Goal: Task Accomplishment & Management: Complete application form

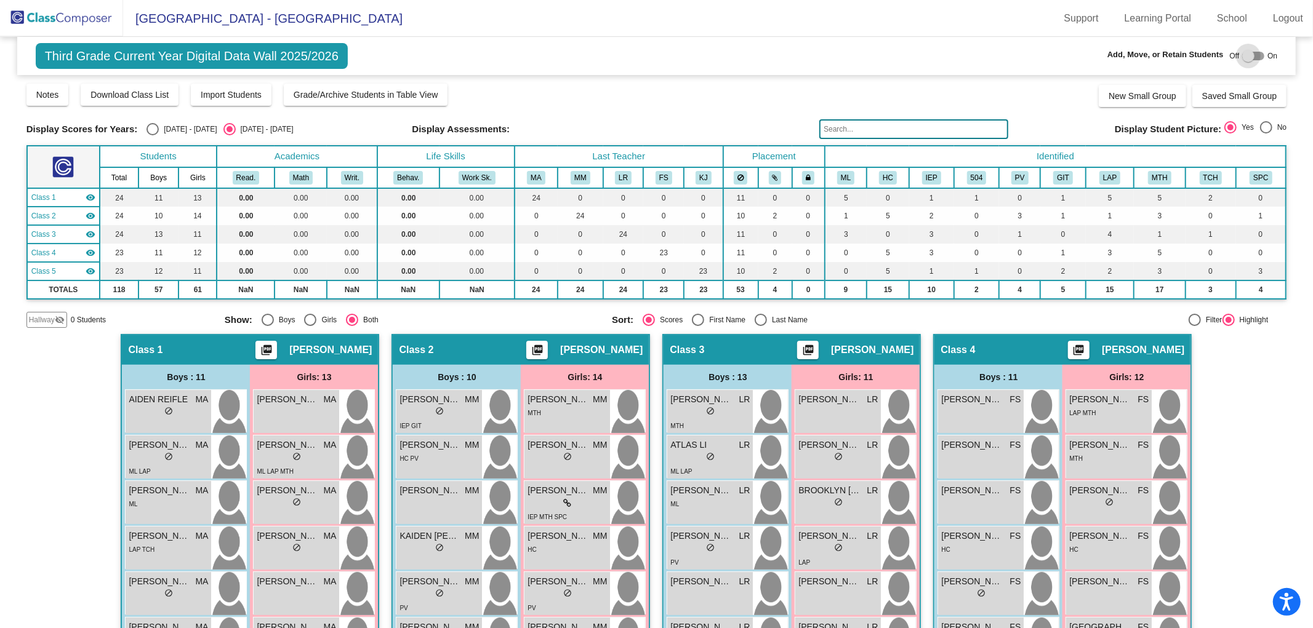
click at [1245, 57] on div at bounding box center [1248, 56] width 12 height 12
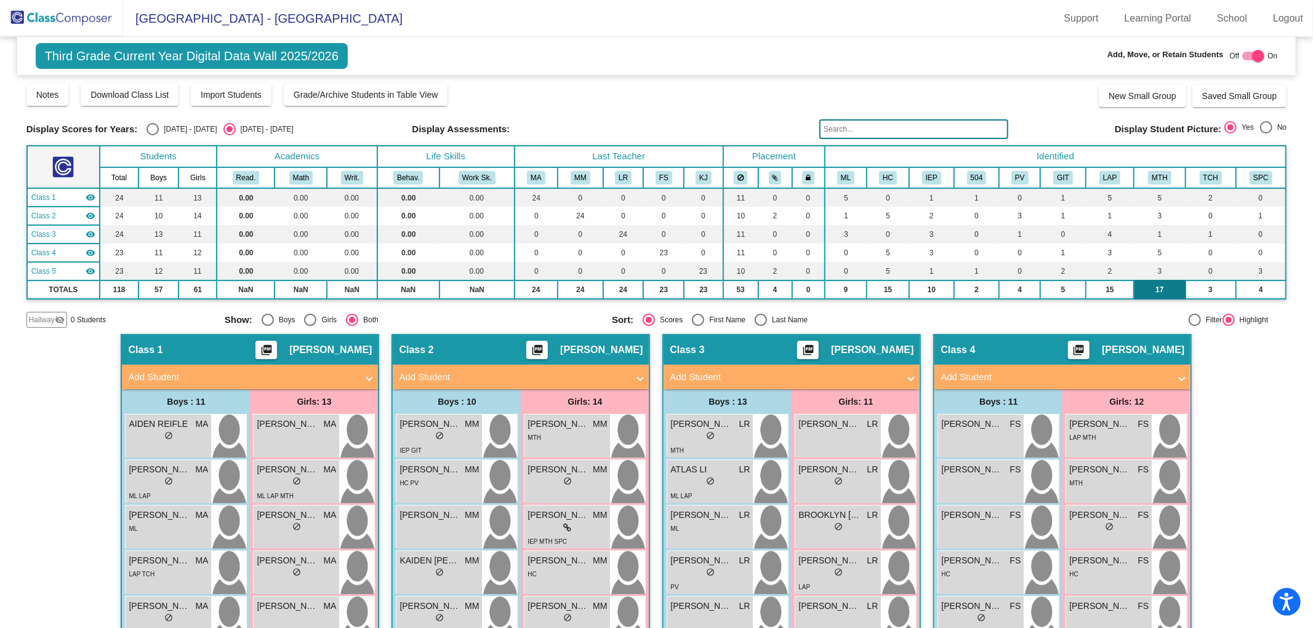
checkbox input "true"
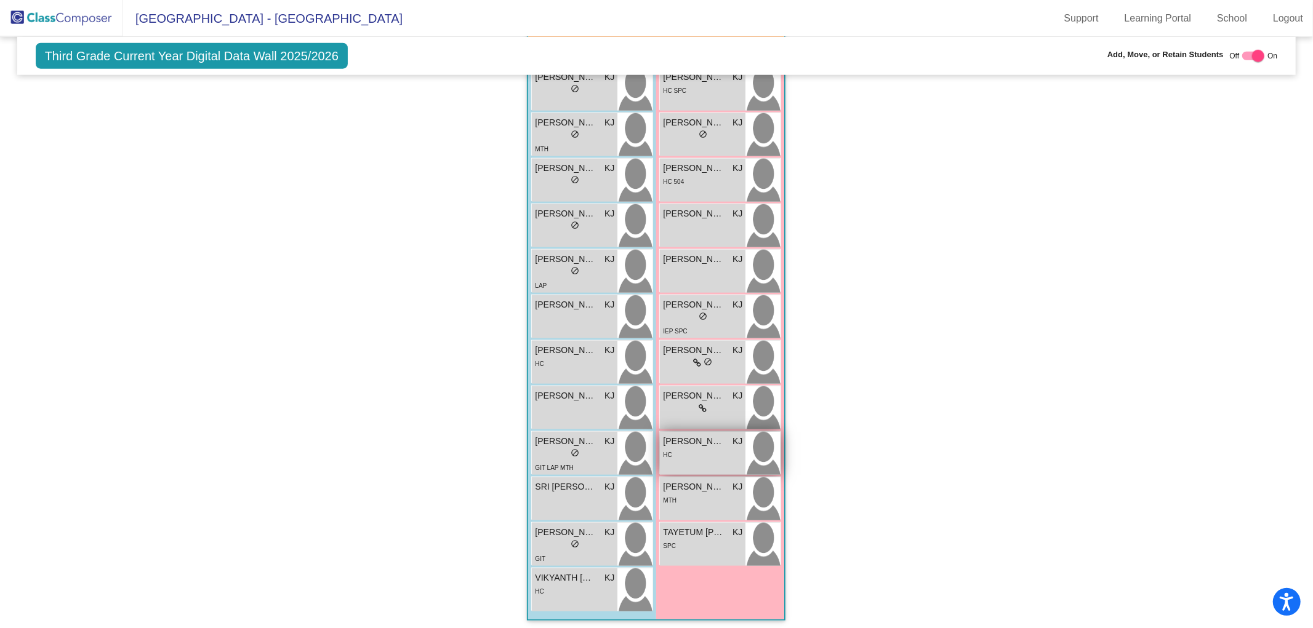
scroll to position [788, 0]
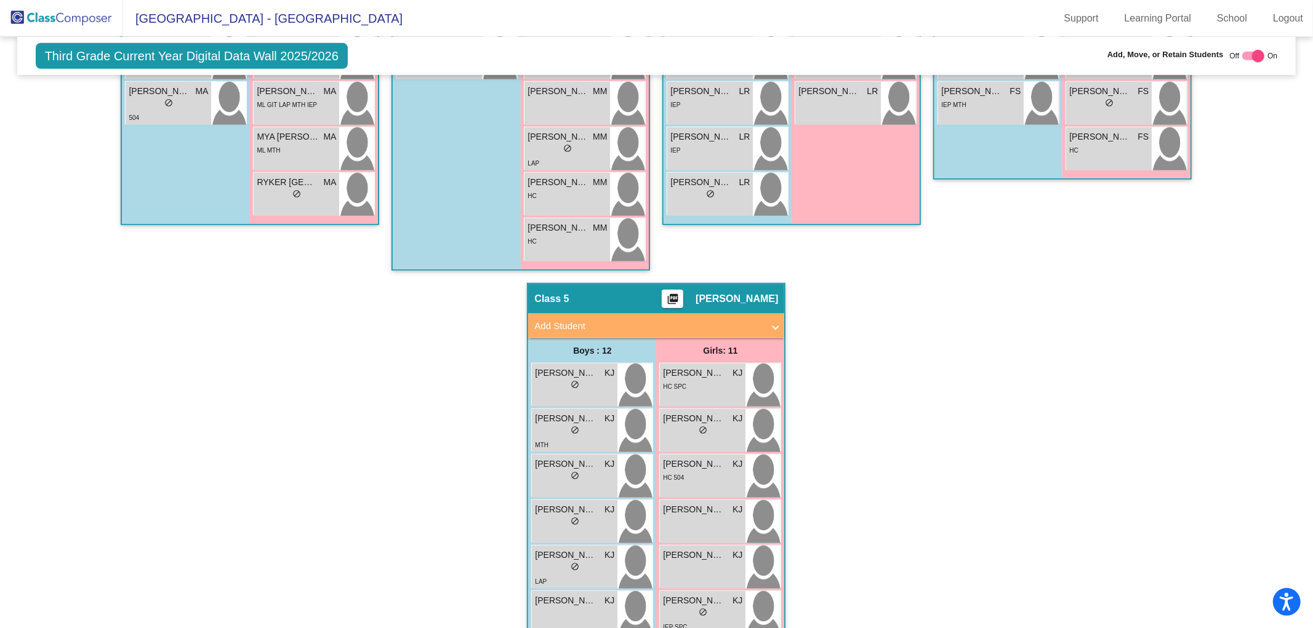
click at [642, 319] on mat-panel-title "Add Student" at bounding box center [648, 326] width 229 height 14
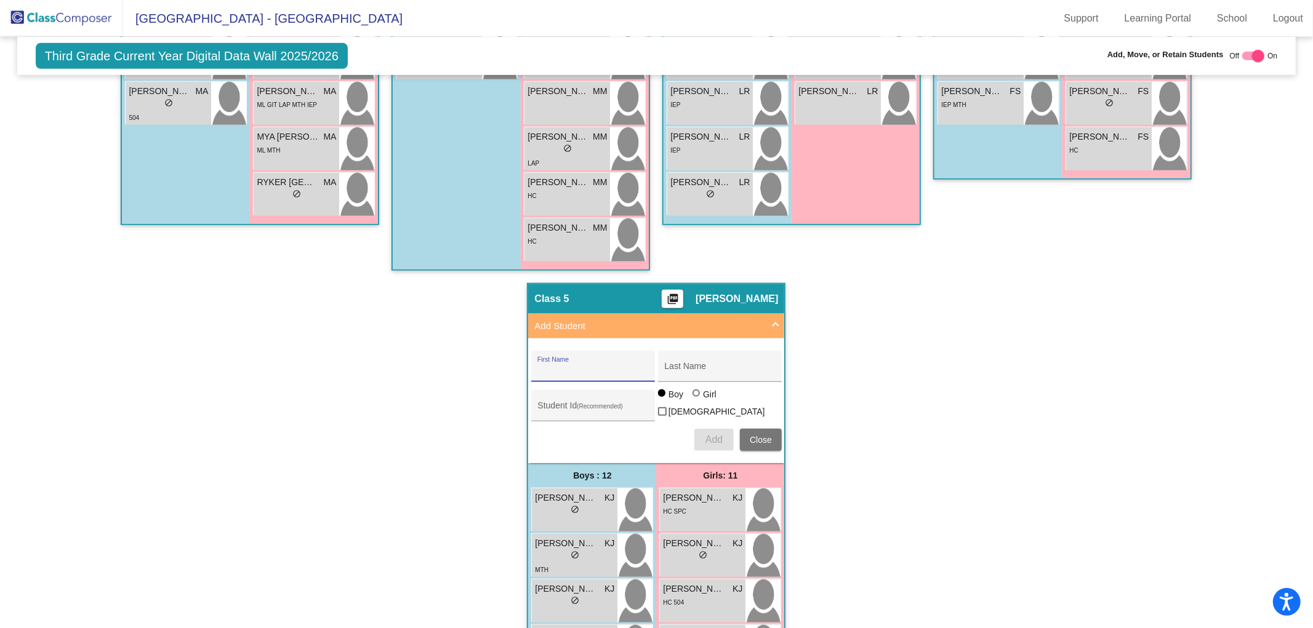
click at [558, 368] on input "First Name" at bounding box center [592, 371] width 111 height 10
type input "[PERSON_NAME]"
click at [543, 406] on input "Student Id (Recommended)" at bounding box center [592, 411] width 111 height 10
paste input "0639404"
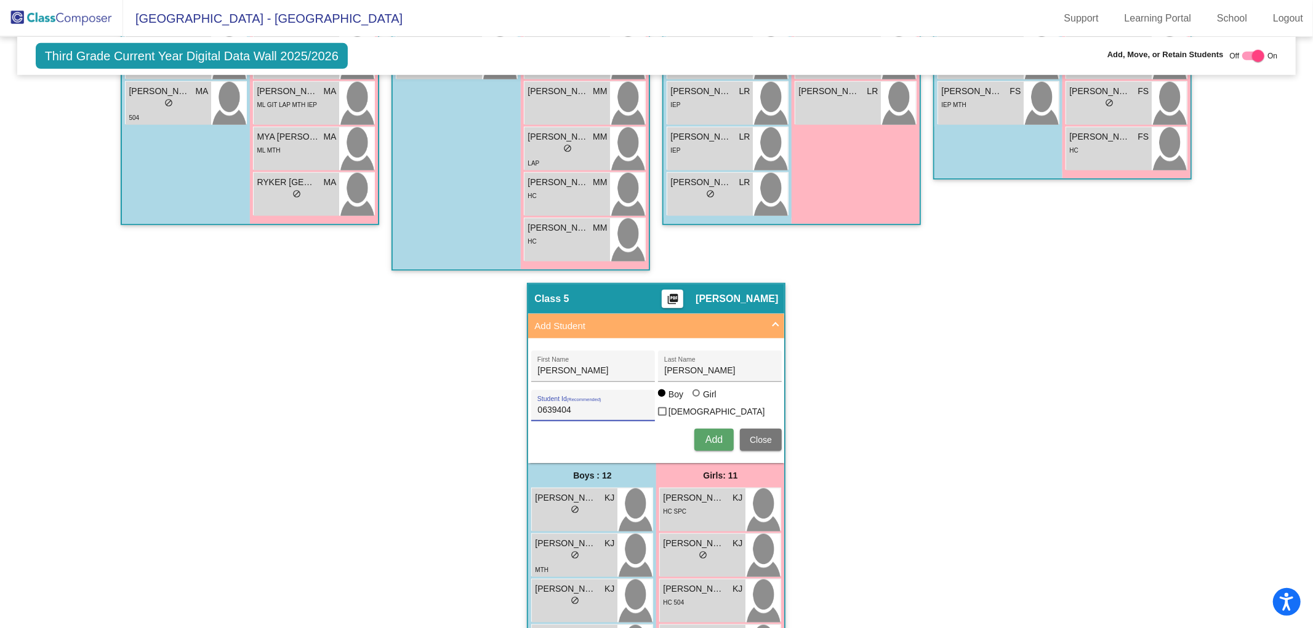
type input "0639404"
click at [694, 392] on label "Girl" at bounding box center [705, 394] width 27 height 12
click at [697, 399] on input "Girl" at bounding box center [697, 399] width 1 height 1
radio input "true"
click at [705, 429] on button "Add" at bounding box center [713, 440] width 39 height 22
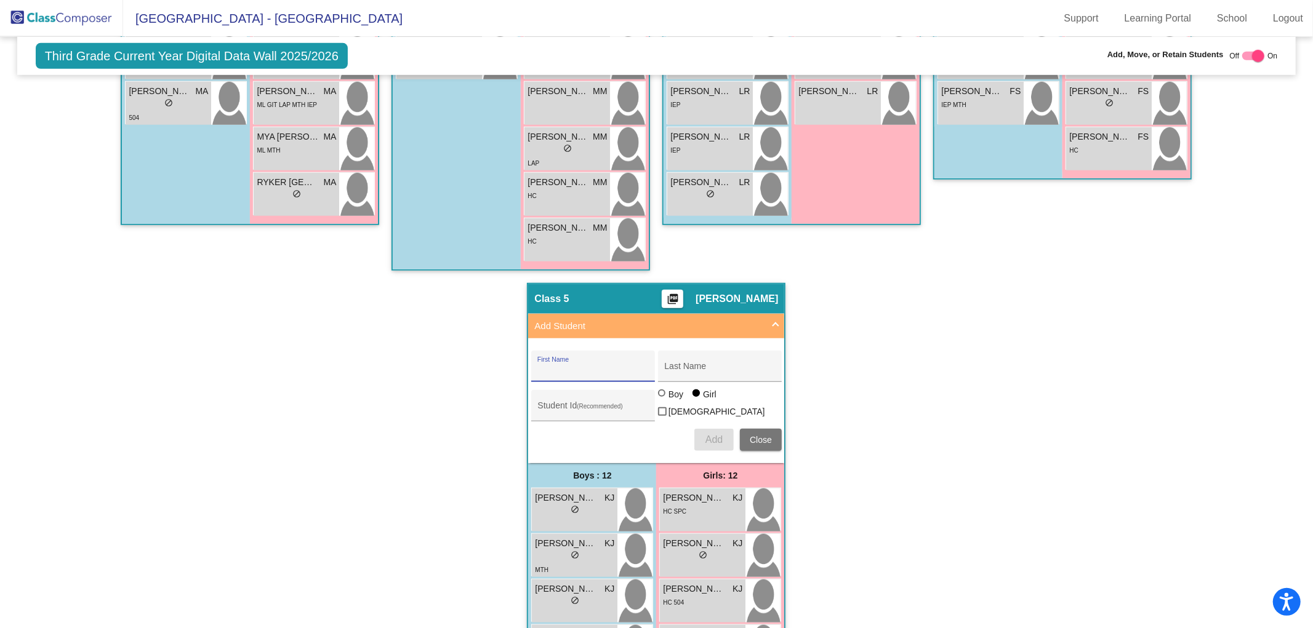
click at [1252, 57] on div at bounding box center [1258, 56] width 12 height 12
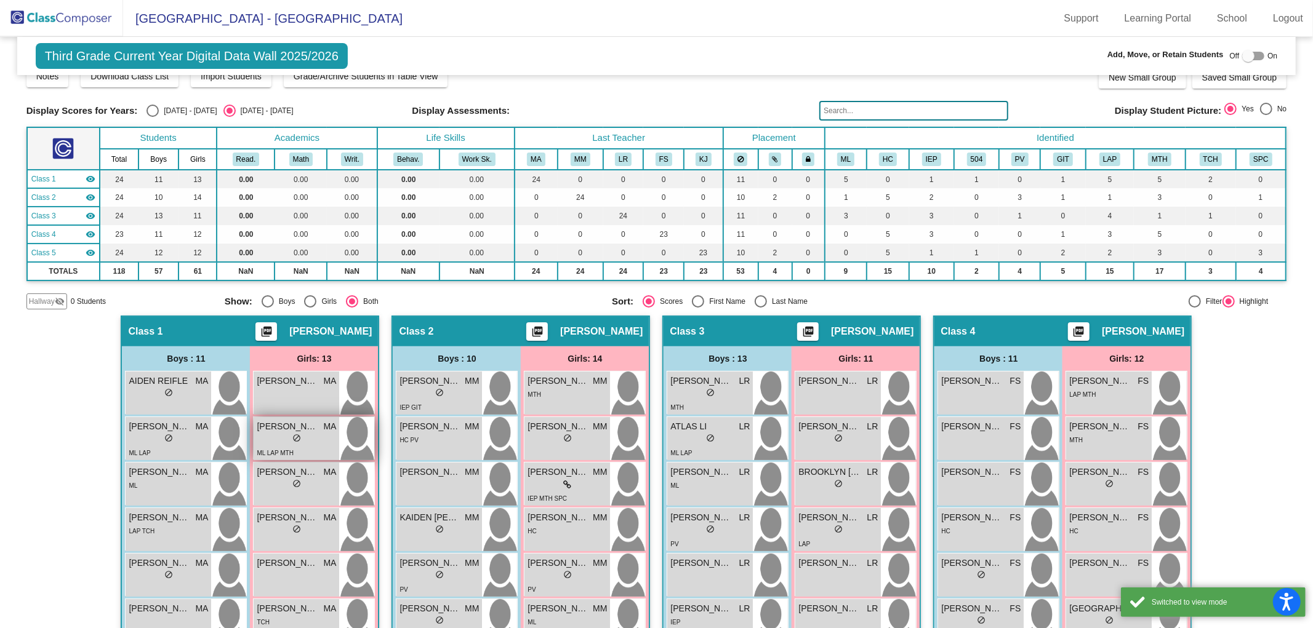
scroll to position [0, 0]
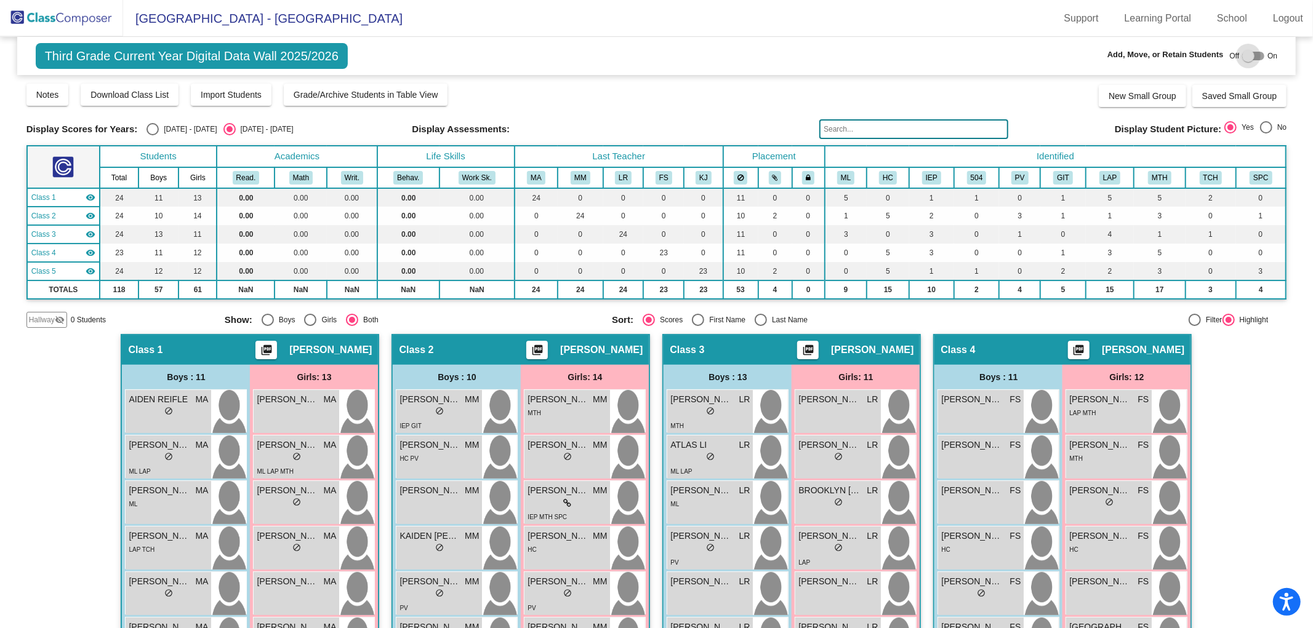
click at [1249, 57] on div at bounding box center [1253, 56] width 22 height 9
checkbox input "true"
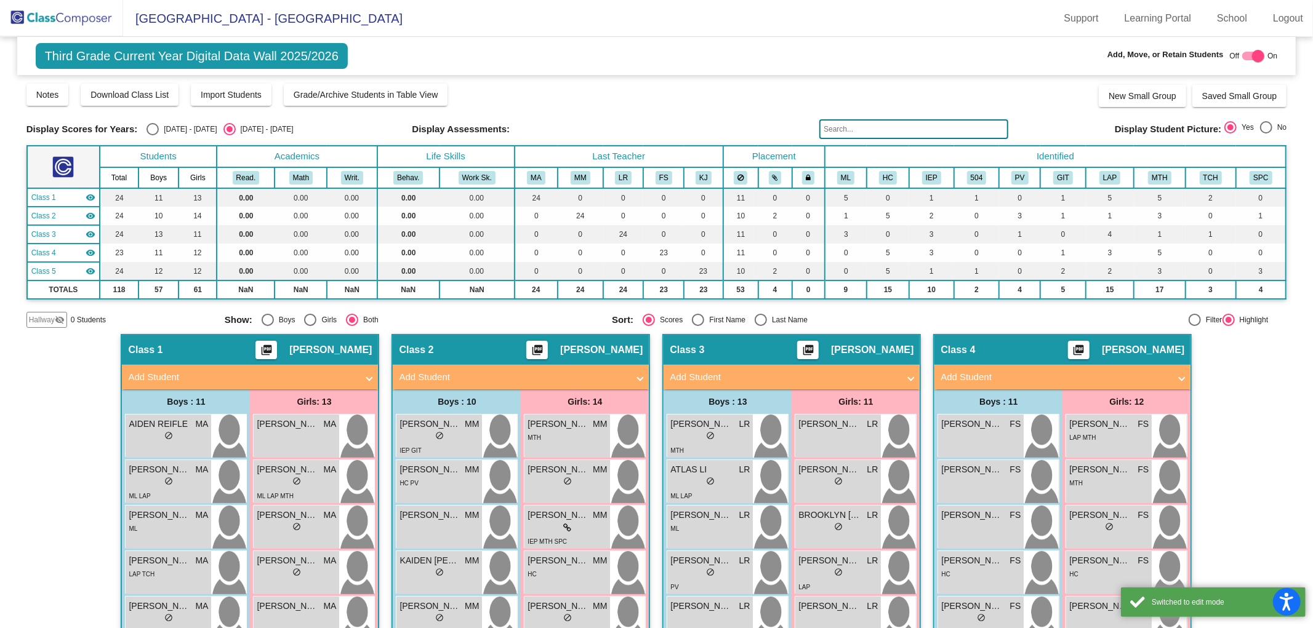
click at [977, 378] on mat-panel-title "Add Student" at bounding box center [1054, 377] width 229 height 14
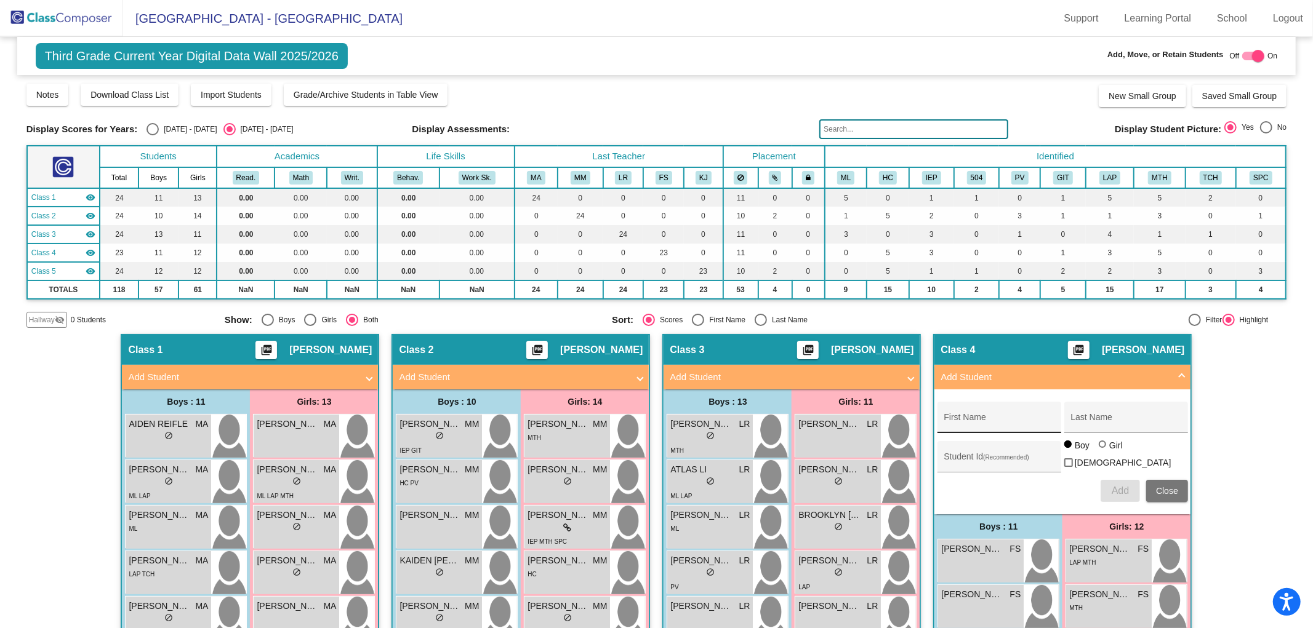
click at [958, 421] on input "First Name" at bounding box center [998, 422] width 111 height 10
click at [990, 414] on div "[PERSON_NAME] First Name" at bounding box center [998, 421] width 111 height 25
type input "[PERSON_NAME]"
type input "SRIKAKOLAPU"
click at [951, 458] on input "Student Id (Recommended)" at bounding box center [998, 462] width 111 height 10
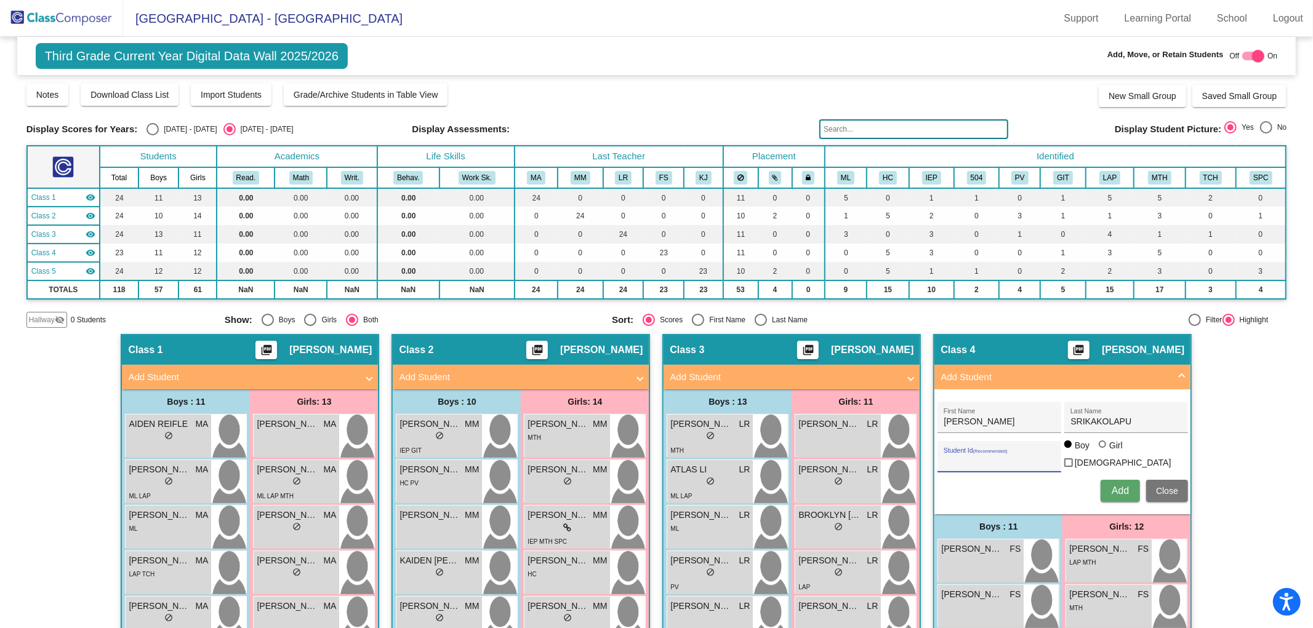
paste input "0639399"
type input "0639399"
click at [1121, 489] on span "Add" at bounding box center [1119, 491] width 17 height 10
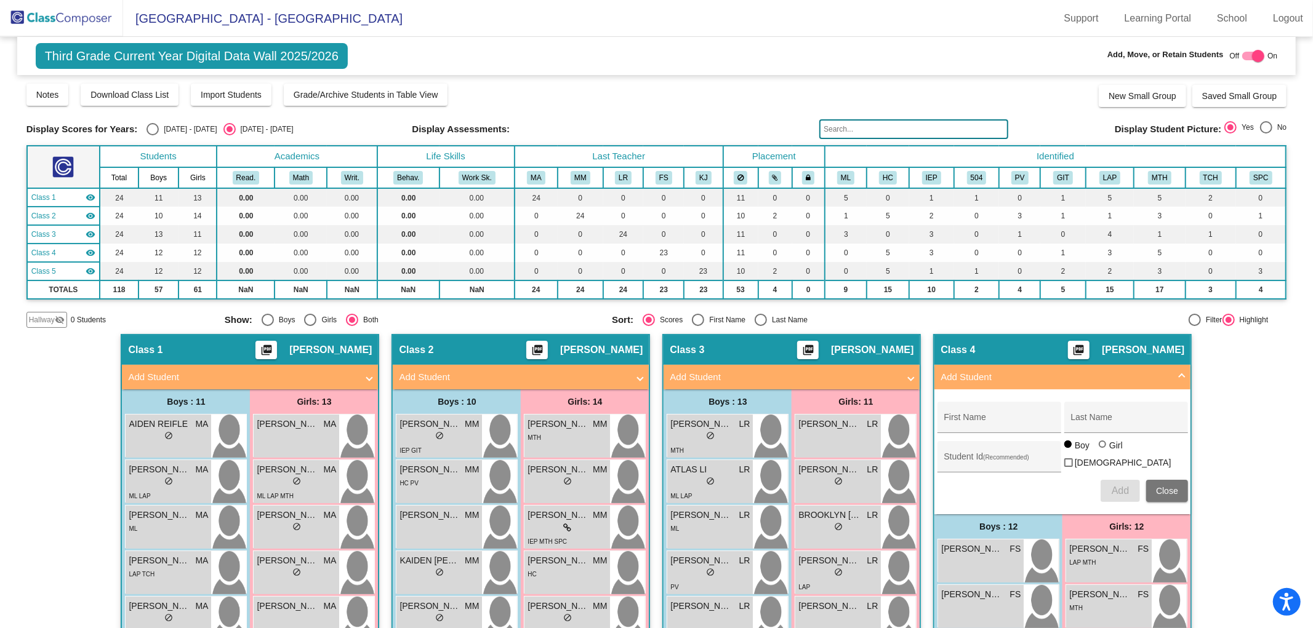
click at [1252, 54] on div at bounding box center [1258, 56] width 12 height 12
checkbox input "false"
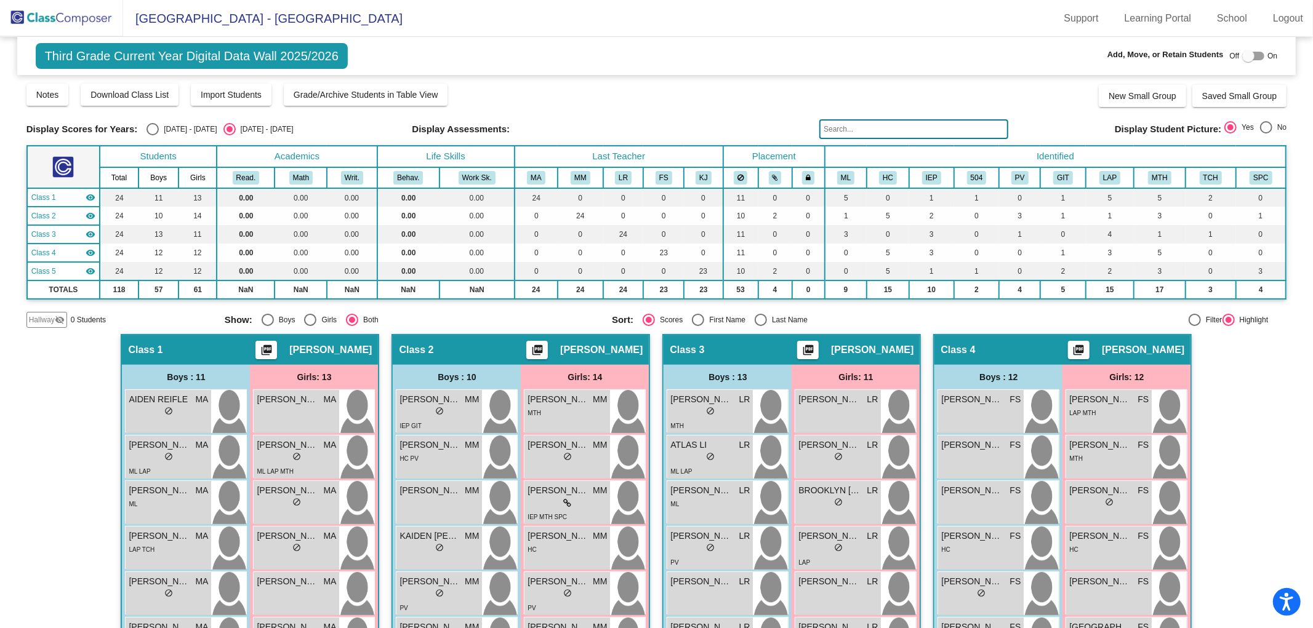
scroll to position [296, 0]
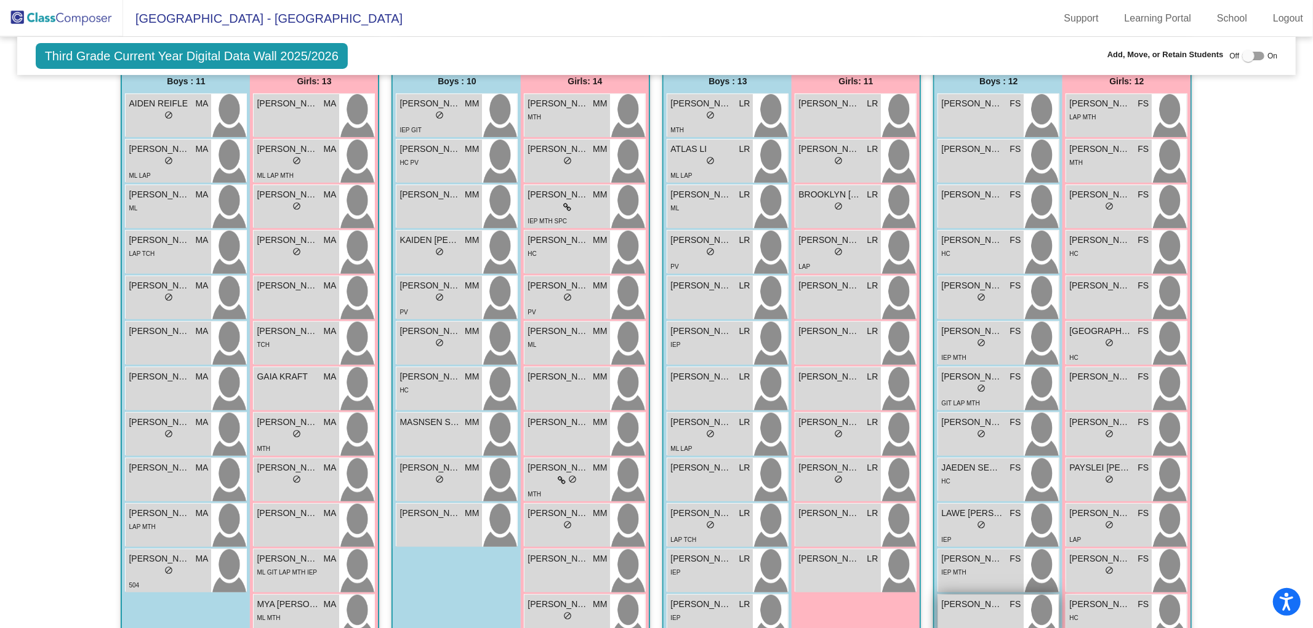
click at [954, 610] on div "[PERSON_NAME] SRIKAKOLAPU FS lock do_not_disturb_alt" at bounding box center [981, 616] width 86 height 43
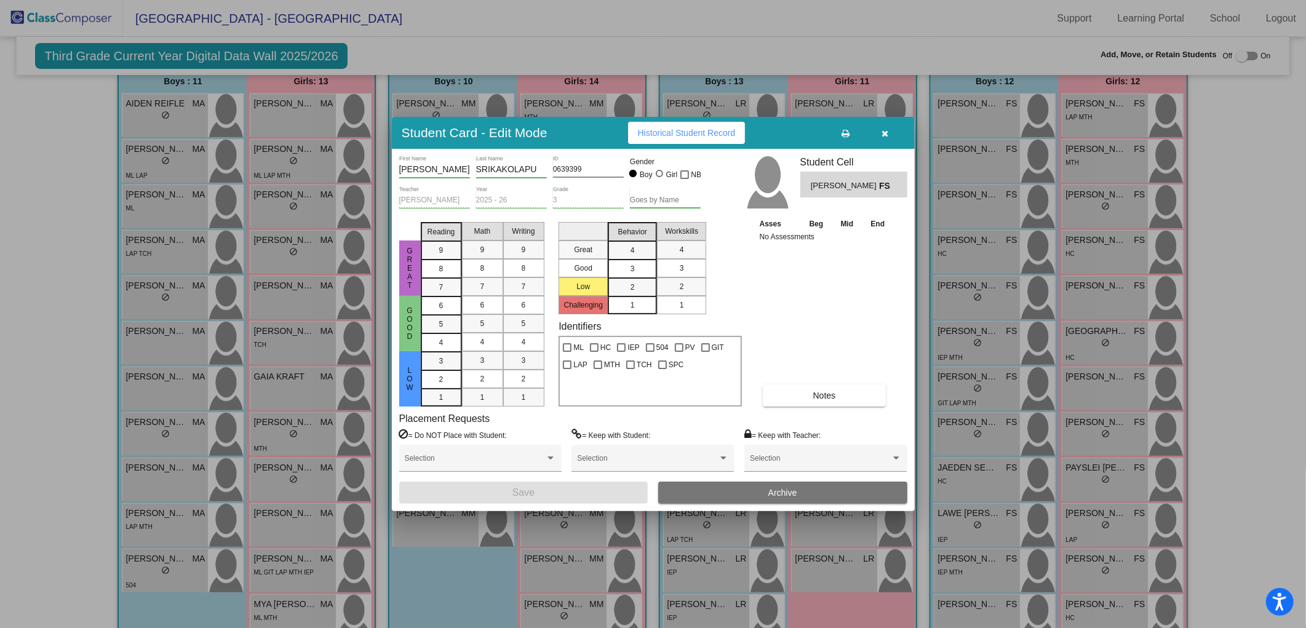
click at [882, 138] on button "button" at bounding box center [885, 133] width 39 height 22
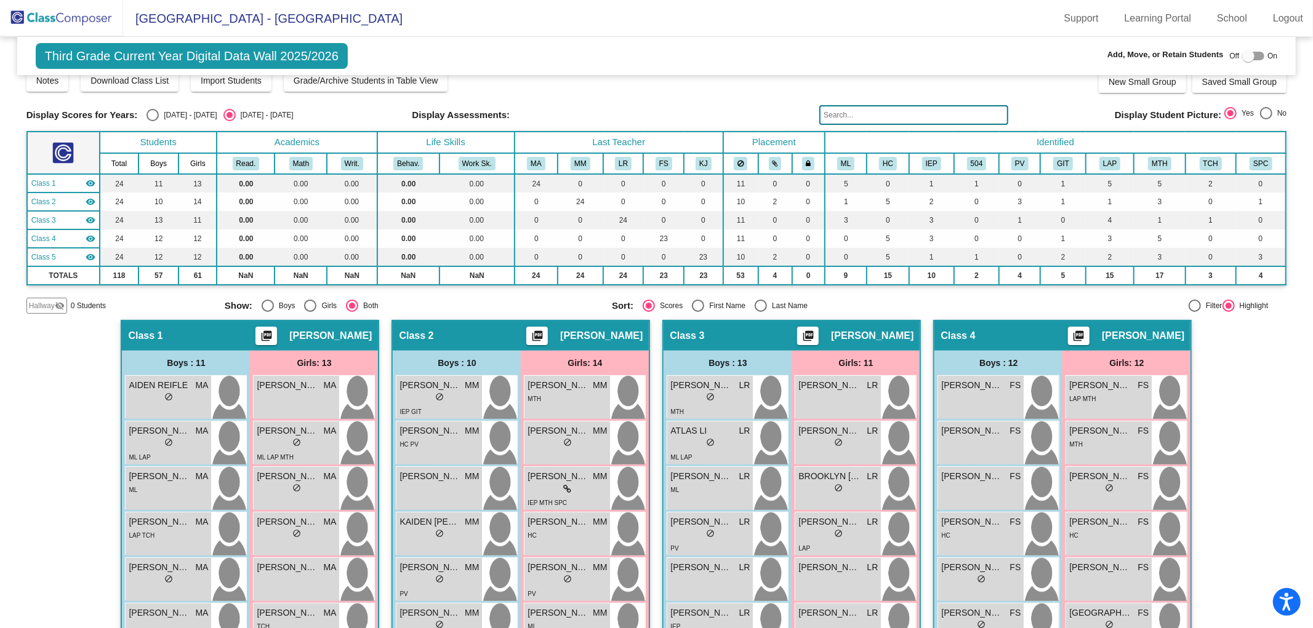
scroll to position [0, 0]
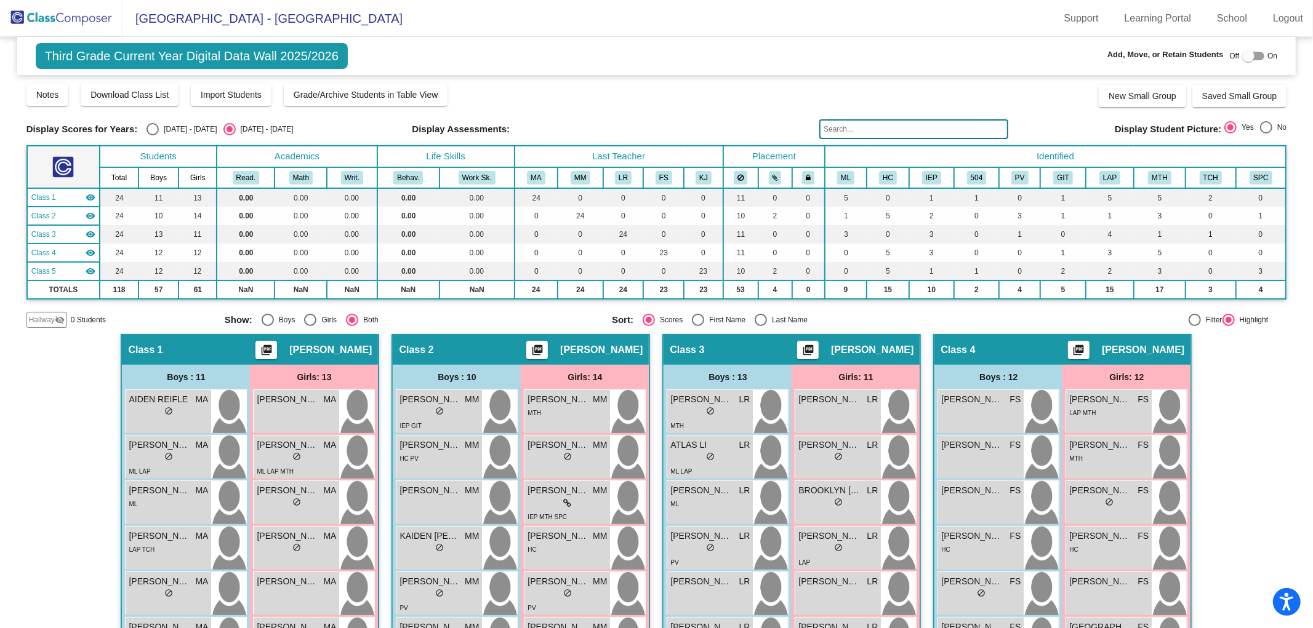
click at [105, 17] on img at bounding box center [61, 18] width 123 height 36
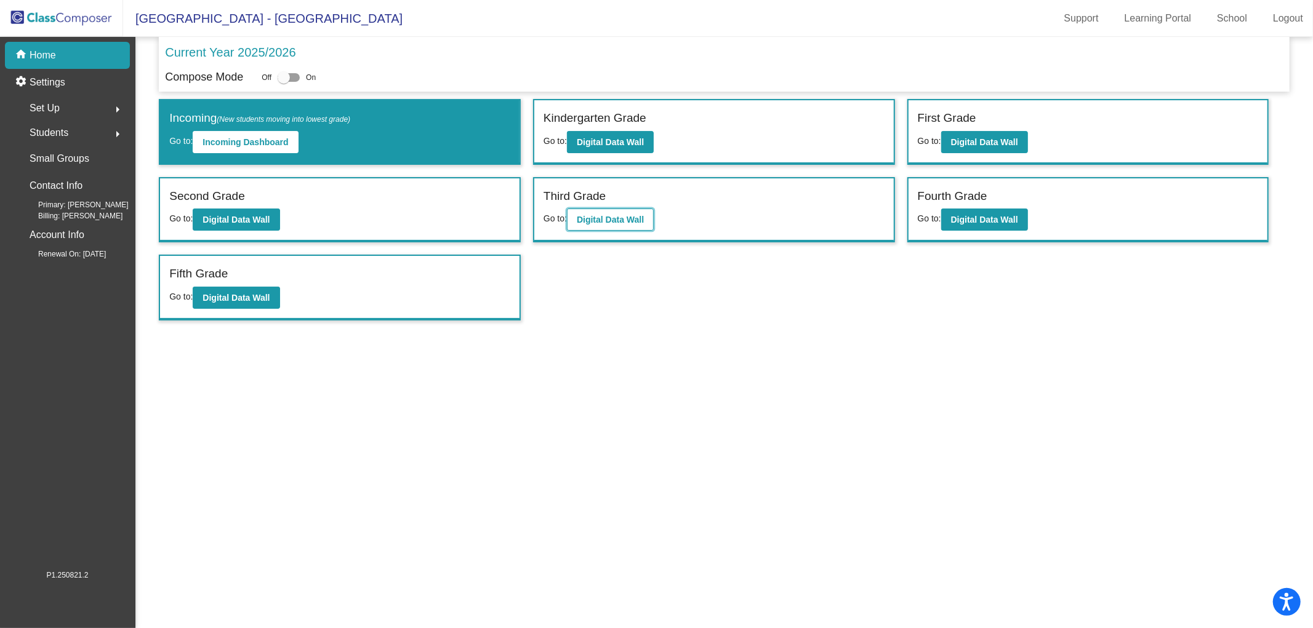
click at [623, 222] on b "Digital Data Wall" at bounding box center [610, 220] width 67 height 10
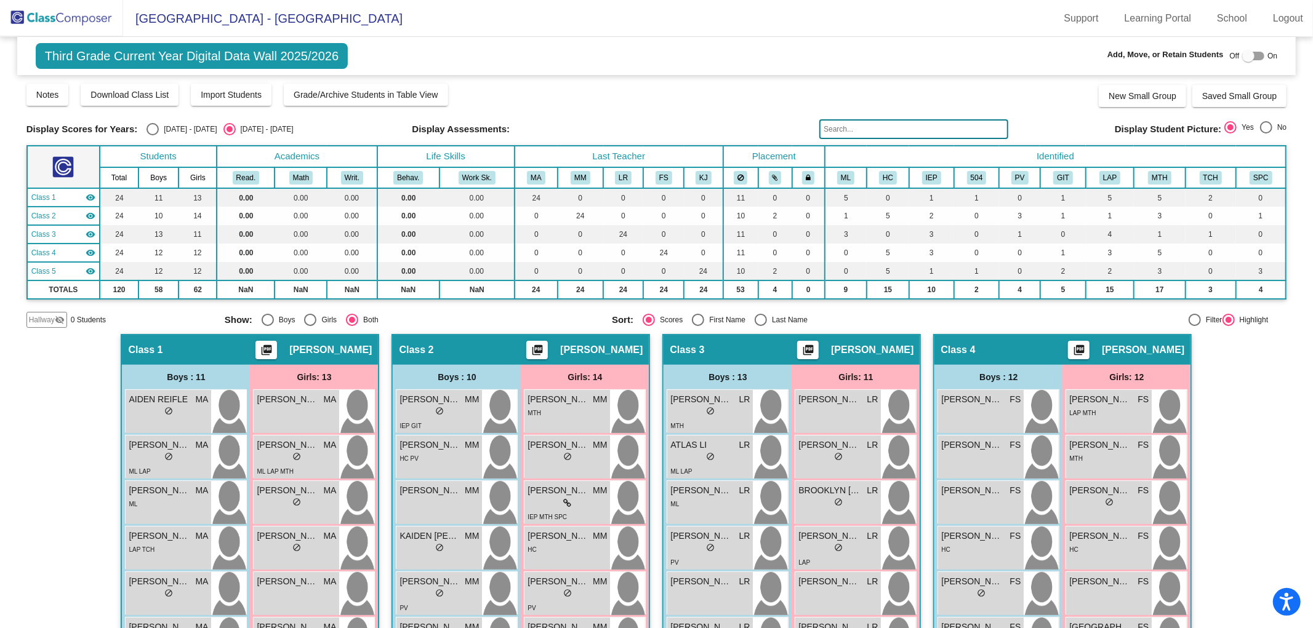
click at [68, 17] on img at bounding box center [61, 18] width 123 height 36
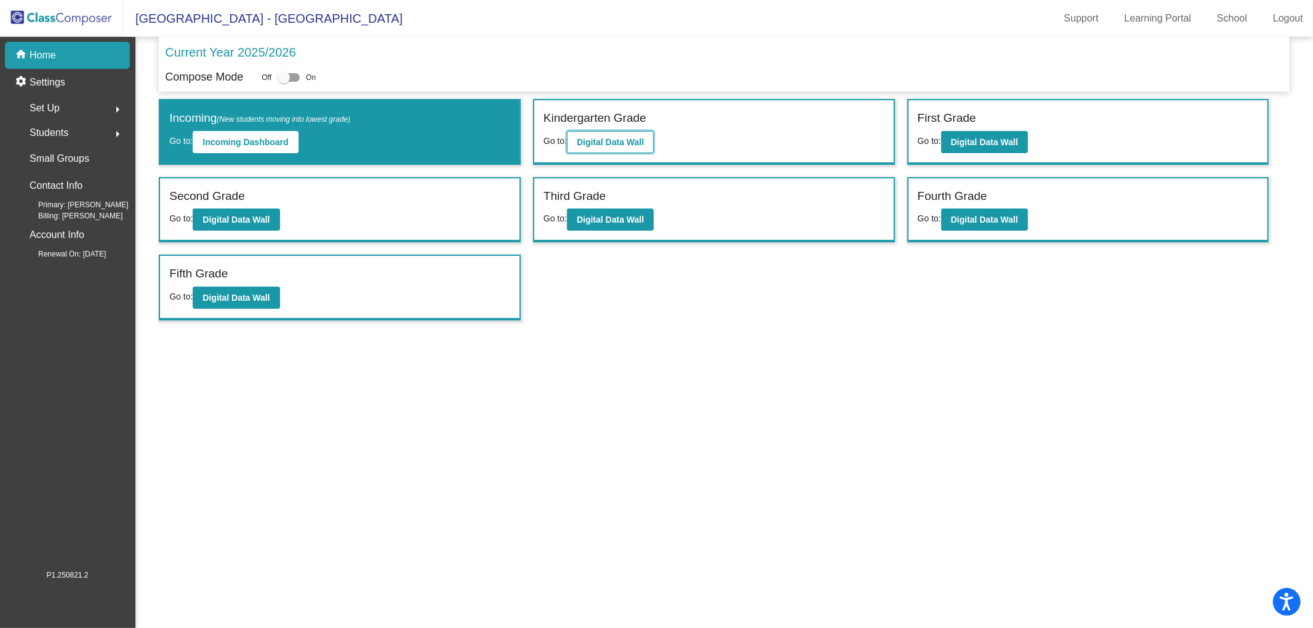
click at [649, 134] on button "Digital Data Wall" at bounding box center [610, 142] width 87 height 22
